Goal: Find contact information: Find contact information

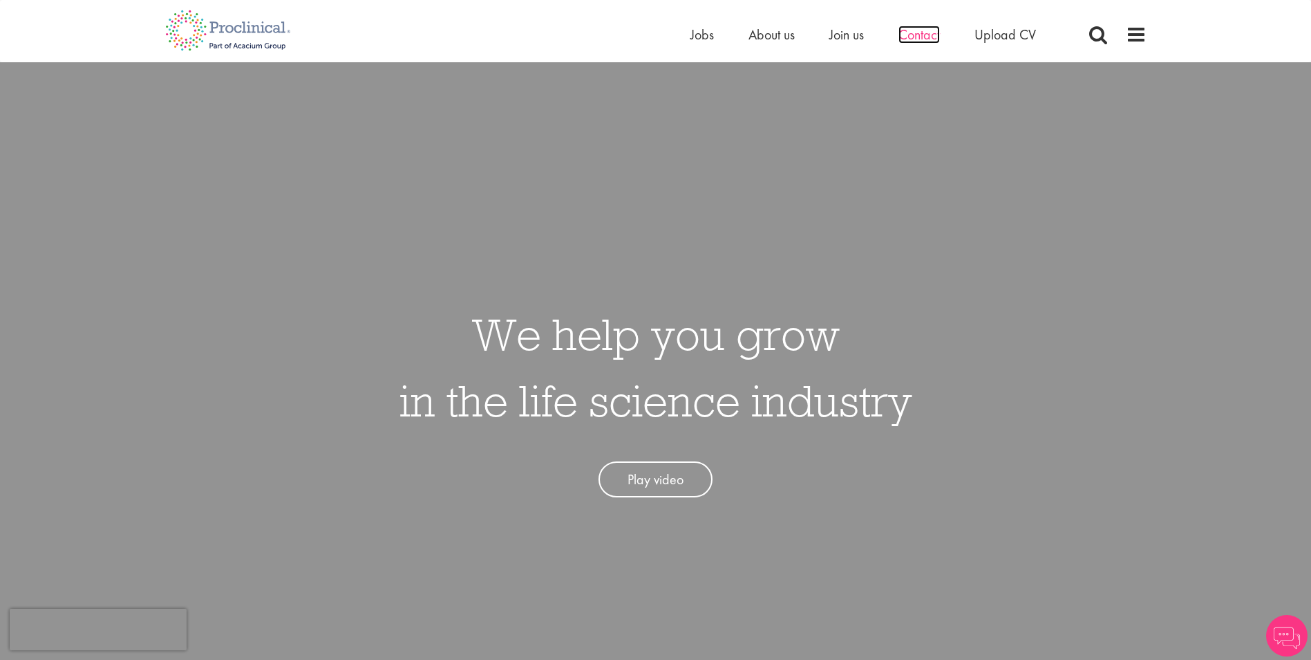
click at [935, 39] on span "Contact" at bounding box center [919, 35] width 41 height 18
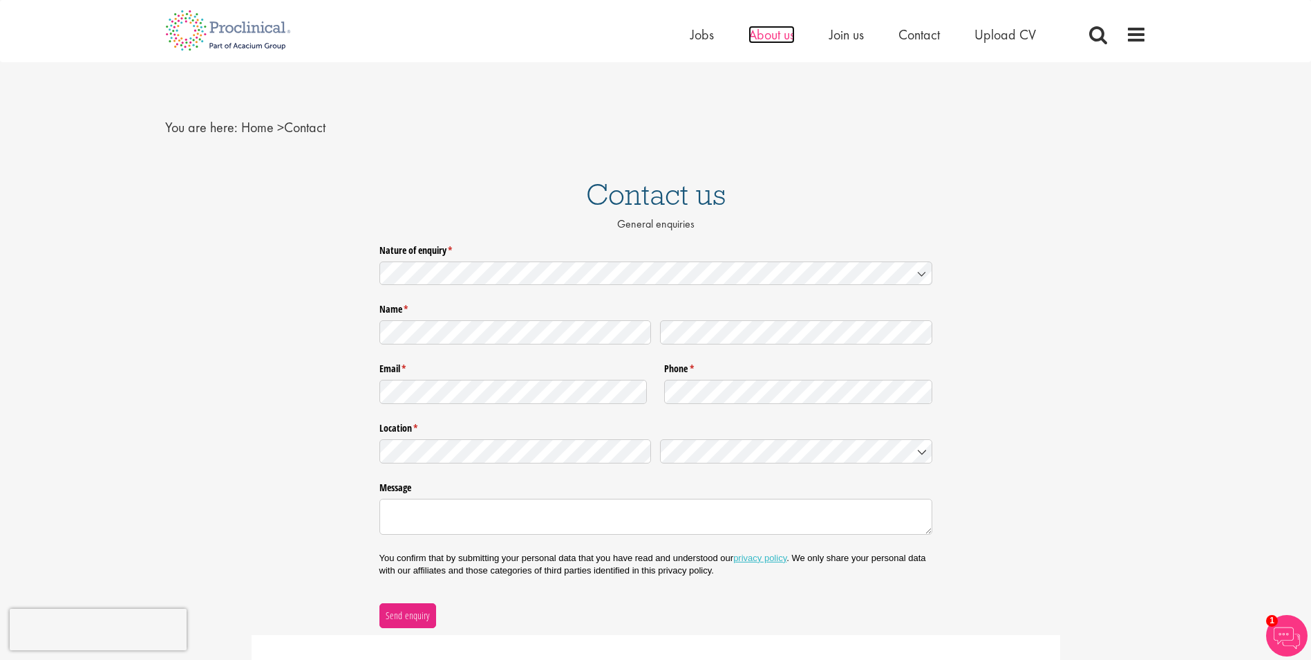
click at [770, 32] on span "About us" at bounding box center [772, 35] width 46 height 18
